Goal: Task Accomplishment & Management: Use online tool/utility

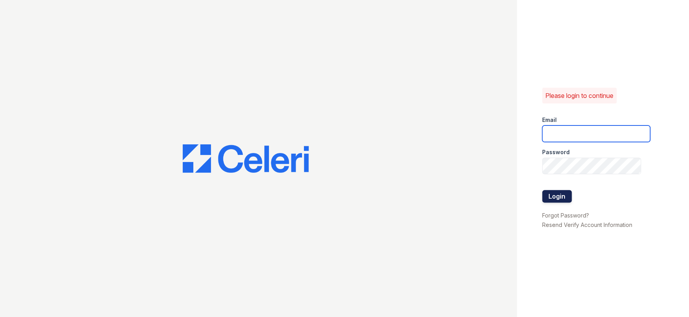
type input "theoaksmgr@thewoodruffway.com"
click at [560, 200] on button "Login" at bounding box center [557, 196] width 30 height 13
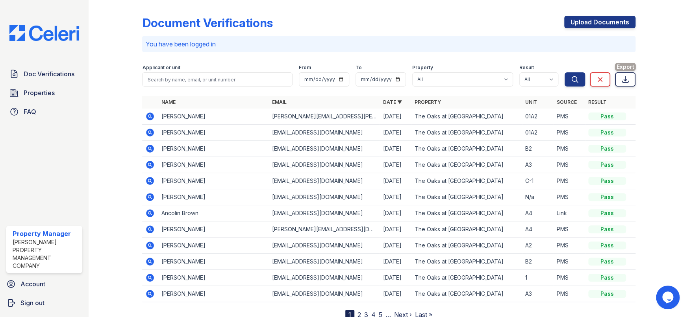
click at [621, 78] on icon at bounding box center [625, 80] width 8 height 8
click at [40, 94] on span "Properties" at bounding box center [39, 92] width 31 height 9
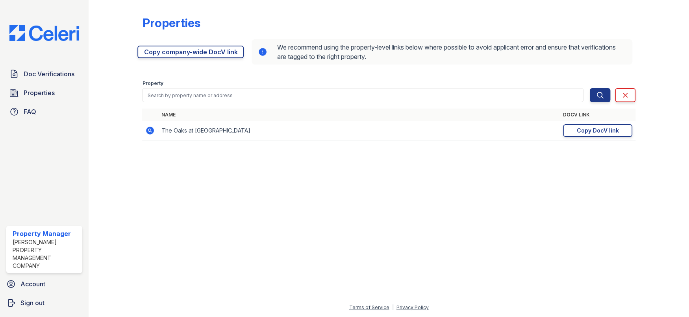
click at [148, 130] on icon at bounding box center [150, 131] width 8 height 8
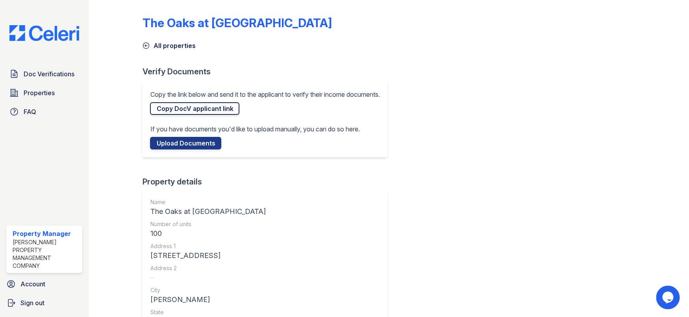
click at [189, 109] on link "Copy DocV applicant link" at bounding box center [194, 108] width 89 height 13
